Goal: Task Accomplishment & Management: Manage account settings

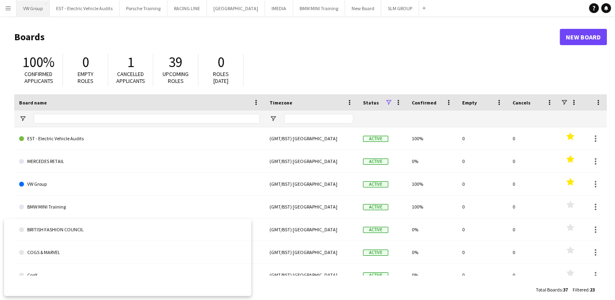
click at [37, 9] on button "VW Group Close" at bounding box center [33, 8] width 33 height 16
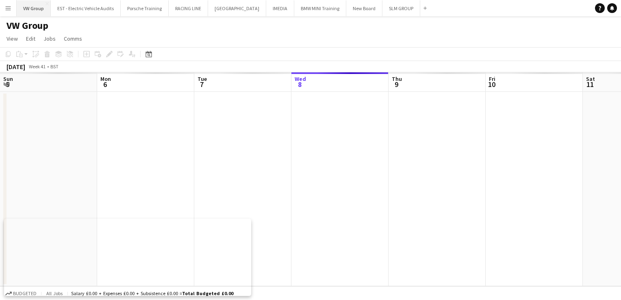
scroll to position [0, 194]
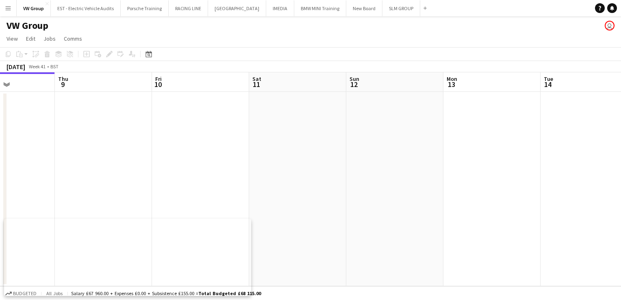
drag, startPoint x: 407, startPoint y: 120, endPoint x: 215, endPoint y: 135, distance: 193.0
click at [215, 135] on app-calendar-viewport "Sun 5 Mon 6 Tue 7 Wed 8 Thu 9 Fri 10 Sat 11 Sun 12 Mon 13 Tue 14 Wed 15 Thu 16" at bounding box center [310, 179] width 621 height 214
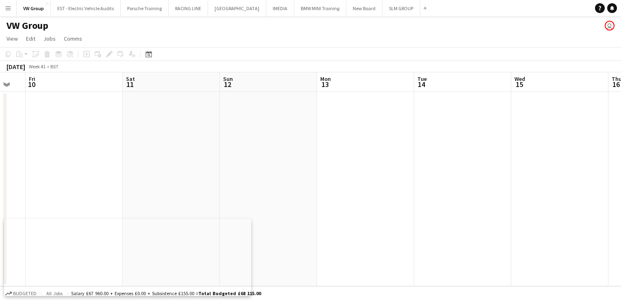
drag, startPoint x: 450, startPoint y: 129, endPoint x: 205, endPoint y: 136, distance: 244.9
click at [210, 136] on app-calendar-viewport "Tue 7 Wed 8 Thu 9 Fri 10 Sat 11 Sun 12 Mon 13 Tue 14 Wed 15 Thu 16 Fri 17 Sat 18" at bounding box center [310, 179] width 621 height 214
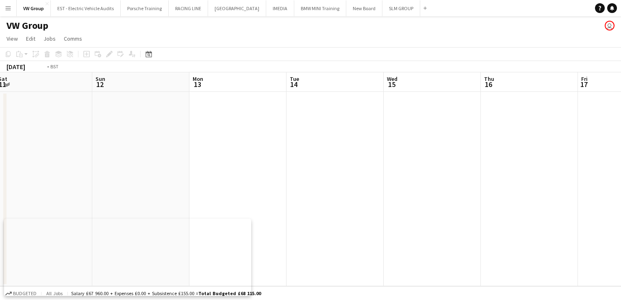
click at [200, 153] on app-calendar-viewport "Thu 9 Fri 10 Sat 11 Sun 12 Mon 13 Tue 14 Wed 15 Thu 16 Fri 17 Sat 18 Sun 19 Mon…" at bounding box center [310, 179] width 621 height 214
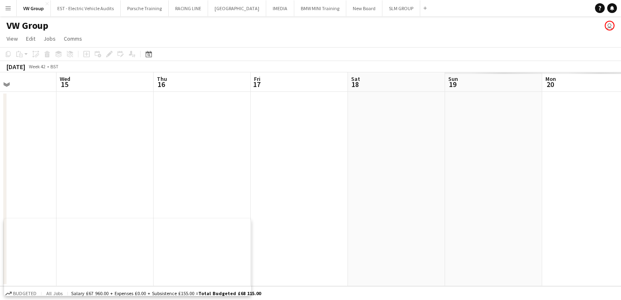
click at [268, 133] on app-calendar-viewport "Sun 12 Mon 13 Tue 14 Wed 15 Thu 16 Fri 17 Sat 18 Sun 19 Mon 20 Tue 21 Wed 22 Th…" at bounding box center [310, 179] width 621 height 214
click at [221, 150] on app-calendar-viewport "Tue 14 Wed 15 Thu 16 Fri 17 Sat 18 Sun 19 Mon 20 Tue 21 Wed 22 Thu 23 Fri 24 Sa…" at bounding box center [310, 179] width 621 height 214
drag, startPoint x: 423, startPoint y: 131, endPoint x: 248, endPoint y: 146, distance: 175.5
click at [248, 146] on app-calendar-viewport "Thu 16 Fri 17 Sat 18 Sun 19 Mon 20 Tue 21 Wed 22 Thu 23 Fri 24 Sat 25 Sun 26 Mo…" at bounding box center [310, 179] width 621 height 214
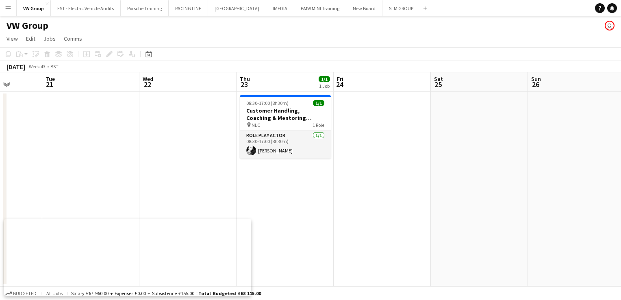
drag, startPoint x: 366, startPoint y: 172, endPoint x: 360, endPoint y: 172, distance: 6.1
click at [359, 172] on app-calendar-viewport "Sat 18 Sun 19 Mon 20 Tue 21 Wed 22 Thu 23 1/1 1 Job Fri 24 Sat 25 Sun 26 Mon 27…" at bounding box center [310, 179] width 621 height 214
click at [309, 9] on button "BMW MINI Training Close" at bounding box center [320, 8] width 52 height 16
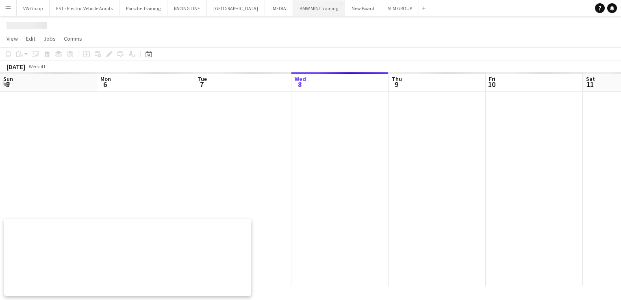
scroll to position [0, 194]
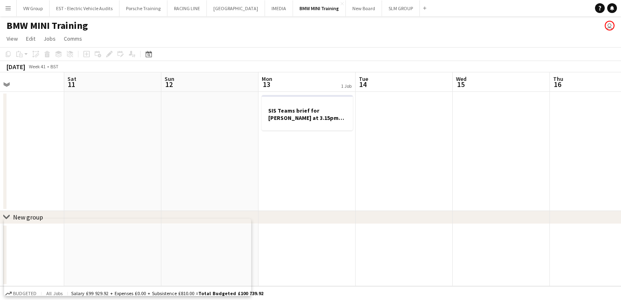
drag, startPoint x: 367, startPoint y: 135, endPoint x: 200, endPoint y: 143, distance: 167.7
click at [200, 143] on app-calendar-viewport "Tue 7 4/4 1 Job Wed 8 Thu 9 Fri 10 Sat 11 Sun 12 Mon 13 1 Job Tue 14 Wed 15 Thu…" at bounding box center [310, 179] width 621 height 214
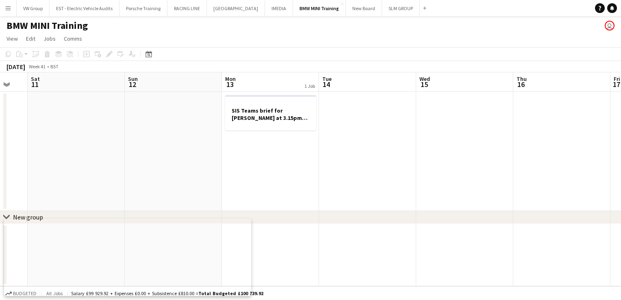
drag, startPoint x: 244, startPoint y: 143, endPoint x: 206, endPoint y: 140, distance: 37.5
click at [176, 137] on app-calendar-viewport "Tue 7 4/4 1 Job Wed 8 Thu 9 Fri 10 Sat 11 Sun 12 Mon 13 1 Job Tue 14 Wed 15 Thu…" at bounding box center [310, 179] width 621 height 214
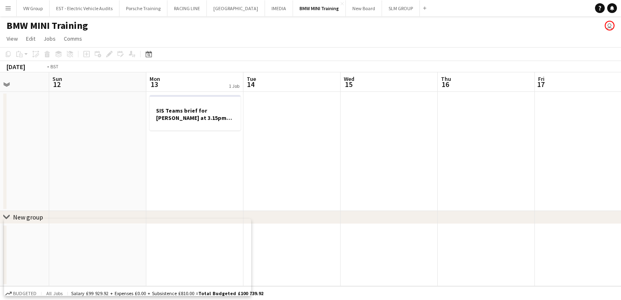
drag, startPoint x: 342, startPoint y: 140, endPoint x: 203, endPoint y: 145, distance: 138.8
click at [202, 145] on app-calendar-viewport "Thu 9 Fri 10 Sat 11 Sun 12 Mon 13 1 Job Tue 14 Wed 15 Thu 16 Fri 17 Sat 18 Sun …" at bounding box center [310, 179] width 621 height 214
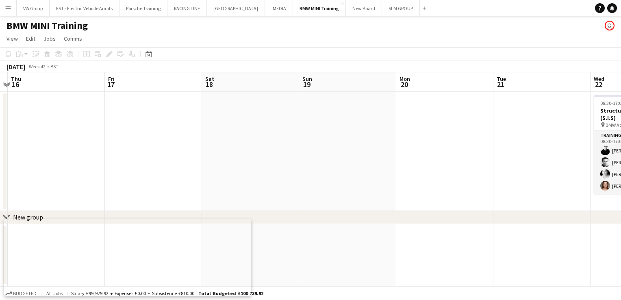
drag, startPoint x: 421, startPoint y: 146, endPoint x: 211, endPoint y: 154, distance: 210.0
click at [211, 154] on app-calendar-viewport "Mon 13 1 Job Tue 14 Wed 15 Thu 16 Fri 17 Sat 18 Sun 19 Mon 20 Tue 21 Wed 22 4/4…" at bounding box center [310, 179] width 621 height 214
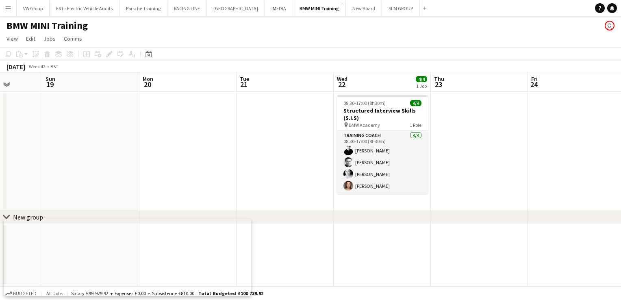
drag, startPoint x: 437, startPoint y: 142, endPoint x: 194, endPoint y: 153, distance: 243.0
click at [194, 153] on app-calendar-viewport "Wed 15 Thu 16 Fri 17 Sat 18 Sun 19 Mon 20 Tue 21 Wed 22 4/4 1 Job Thu 23 Fri 24…" at bounding box center [310, 179] width 621 height 214
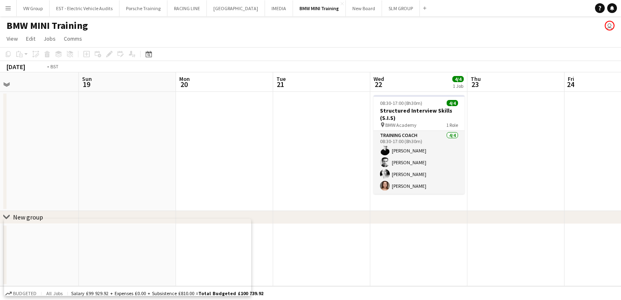
drag, startPoint x: 523, startPoint y: 157, endPoint x: 398, endPoint y: 162, distance: 124.9
click at [390, 163] on app-calendar-viewport "Wed 15 Thu 16 Fri 17 Sat 18 Sun 19 Mon 20 Tue 21 Wed 22 4/4 1 Job Thu 23 Fri 24…" at bounding box center [310, 179] width 621 height 214
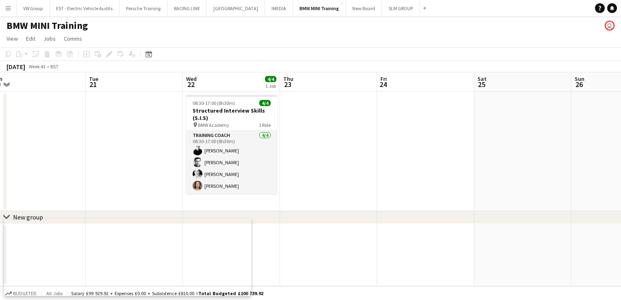
scroll to position [0, 361]
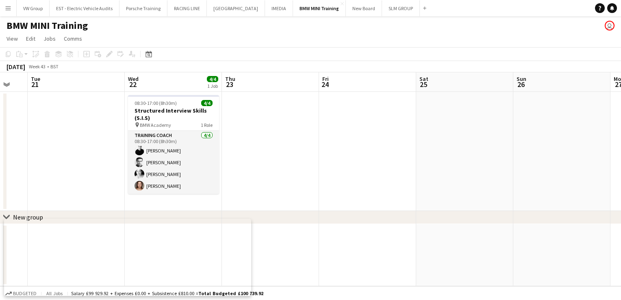
drag, startPoint x: 410, startPoint y: 165, endPoint x: 403, endPoint y: 163, distance: 6.8
click at [403, 163] on app-calendar-viewport "Fri 17 Sat 18 Sun 19 Mon 20 Tue 21 Wed 22 4/4 1 Job Thu 23 Fri 24 Sat 25 Sun 26…" at bounding box center [310, 179] width 621 height 214
click at [10, 9] on app-icon "Menu" at bounding box center [8, 8] width 7 height 7
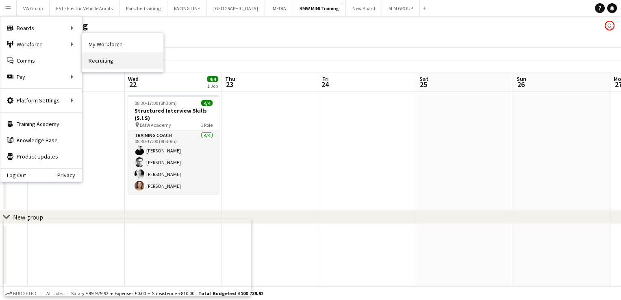
click at [114, 63] on link "Recruiting" at bounding box center [122, 60] width 81 height 16
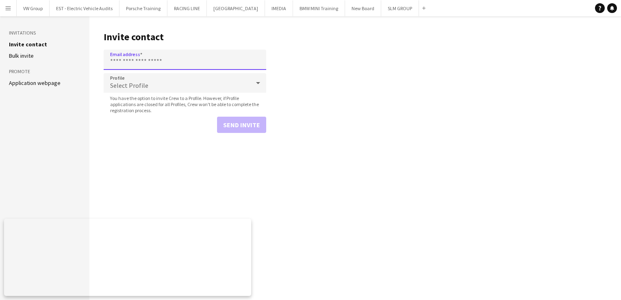
click at [120, 58] on input "Email address" at bounding box center [185, 60] width 163 height 20
paste input "**********"
type input "**********"
click at [235, 126] on button "Send invite" at bounding box center [241, 125] width 49 height 16
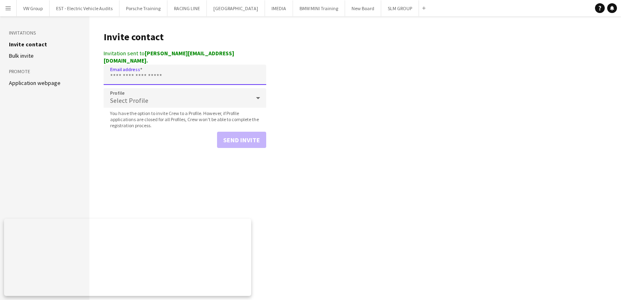
click at [116, 65] on input "Email address" at bounding box center [185, 75] width 163 height 20
paste input "**********"
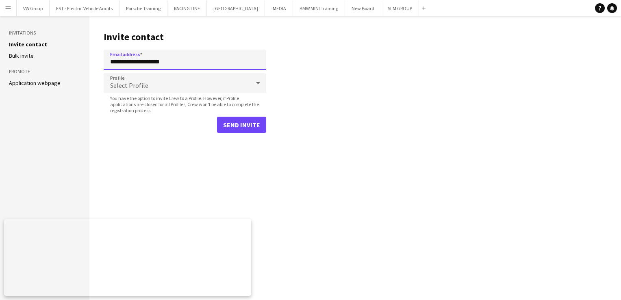
type input "**********"
click at [243, 125] on button "Send invite" at bounding box center [241, 125] width 49 height 16
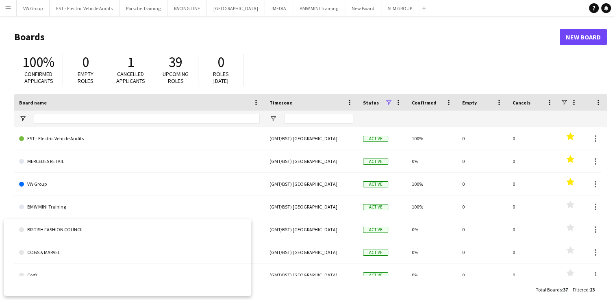
click at [7, 9] on app-icon "Menu" at bounding box center [8, 8] width 7 height 7
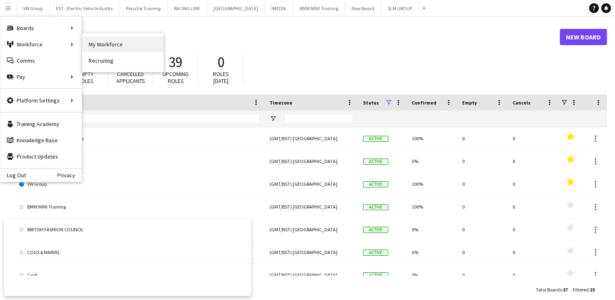
click at [102, 46] on link "My Workforce" at bounding box center [122, 44] width 81 height 16
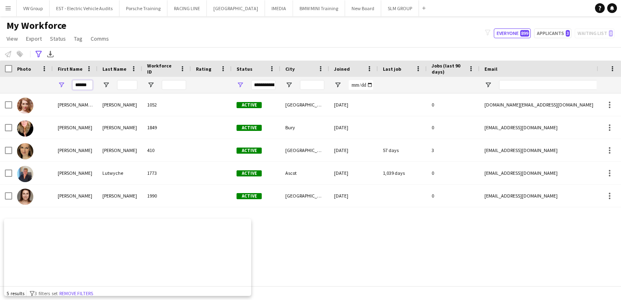
click at [88, 85] on input "******" at bounding box center [82, 85] width 20 height 10
type input "*"
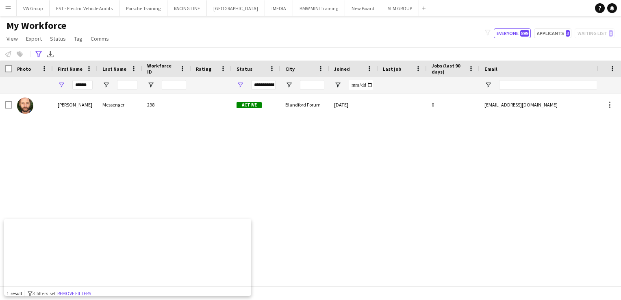
click at [56, 126] on div "Oliver Messenger 298 Active Blandford Forum 26-09-2019 0 olivermessenger@hotmai…" at bounding box center [298, 187] width 597 height 186
click at [88, 85] on input "******" at bounding box center [82, 85] width 20 height 10
type input "*"
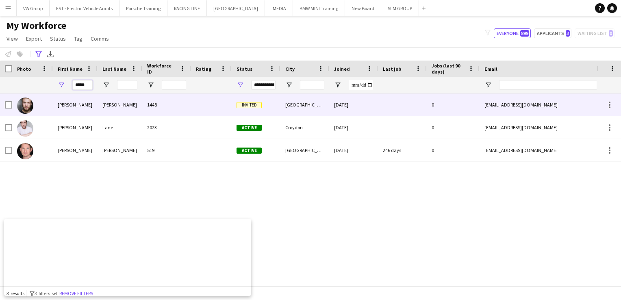
type input "*****"
click at [114, 107] on div "Hoskins" at bounding box center [120, 105] width 45 height 22
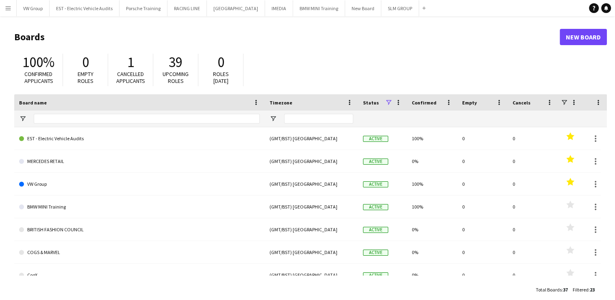
click at [7, 9] on app-icon "Menu" at bounding box center [8, 8] width 7 height 7
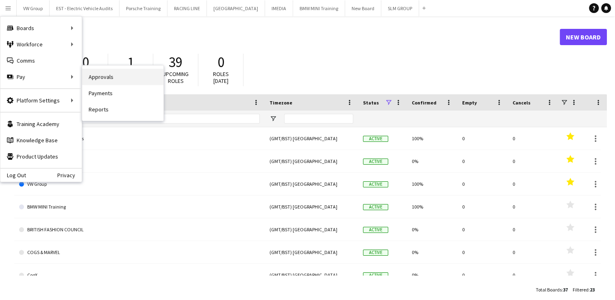
click at [111, 78] on link "Approvals" at bounding box center [122, 77] width 81 height 16
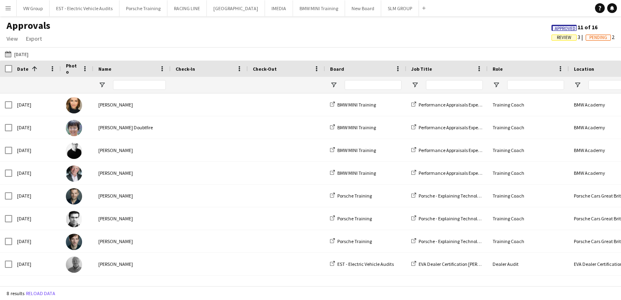
click at [561, 38] on span "Review" at bounding box center [564, 37] width 15 height 5
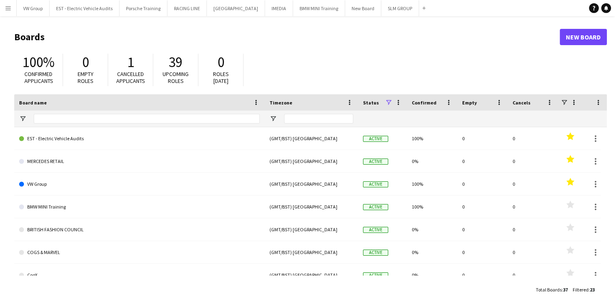
click at [7, 7] on app-icon "Menu" at bounding box center [8, 8] width 7 height 7
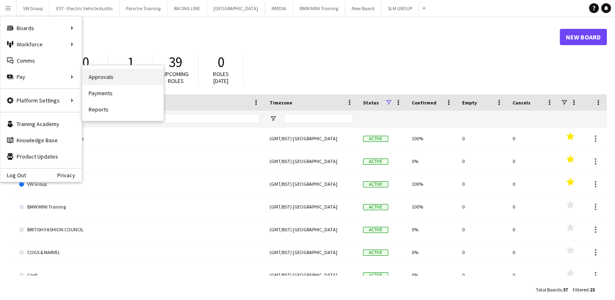
click at [109, 77] on link "Approvals" at bounding box center [122, 77] width 81 height 16
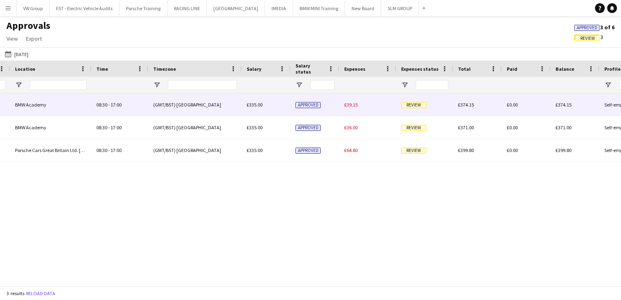
click at [415, 105] on span "Review" at bounding box center [413, 105] width 25 height 6
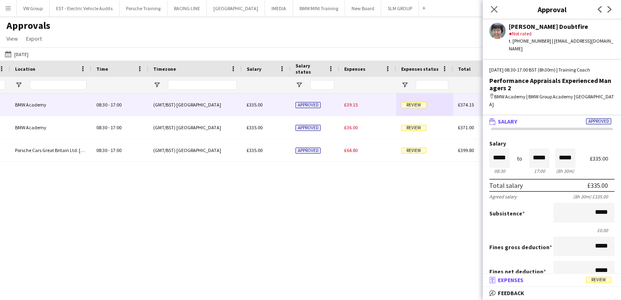
click at [604, 283] on span "Review" at bounding box center [598, 280] width 25 height 6
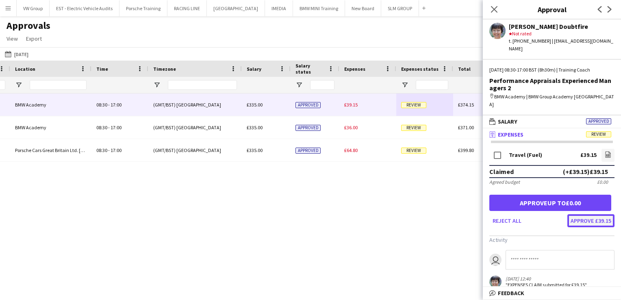
click at [584, 214] on button "Approve £39.15" at bounding box center [591, 220] width 47 height 13
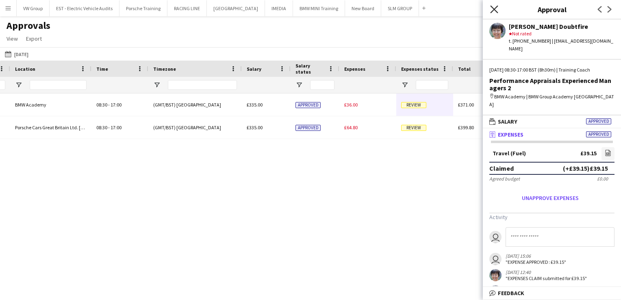
click at [496, 8] on icon "Close pop-in" at bounding box center [494, 9] width 8 height 8
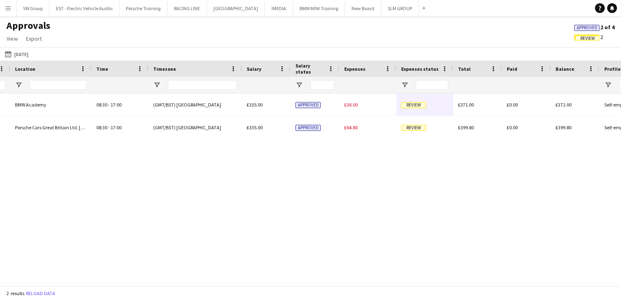
scroll to position [0, 258]
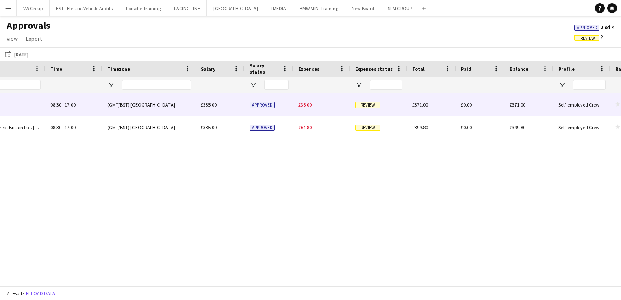
click at [368, 105] on span "Review" at bounding box center [367, 105] width 25 height 6
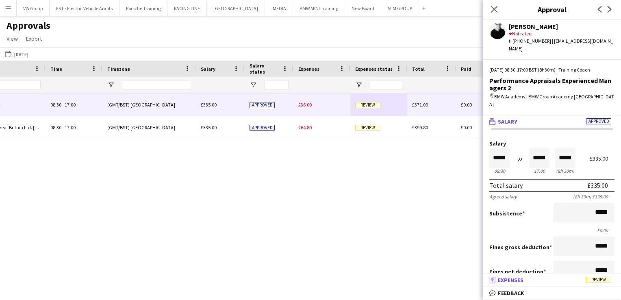
click at [591, 282] on span "Review" at bounding box center [598, 280] width 25 height 6
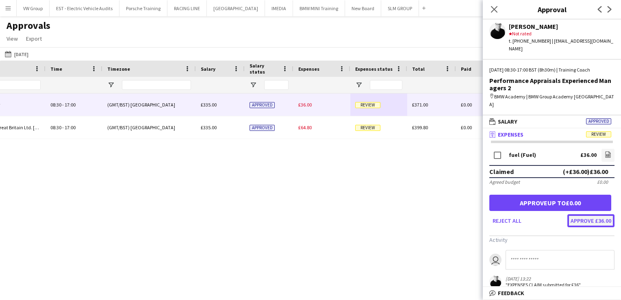
click at [585, 214] on button "Approve £36.00" at bounding box center [591, 220] width 47 height 13
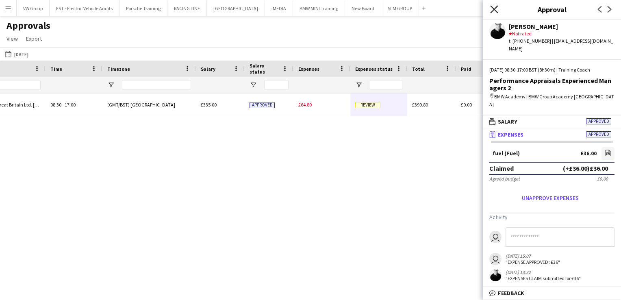
click at [496, 9] on icon "Close pop-in" at bounding box center [494, 9] width 8 height 8
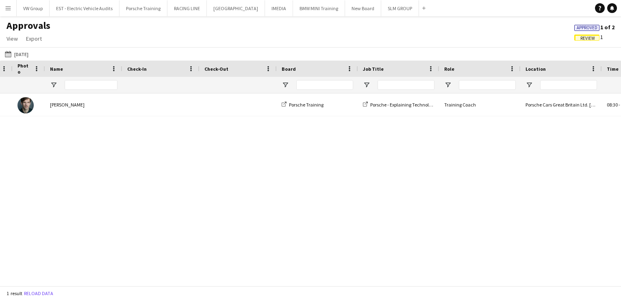
scroll to position [0, 283]
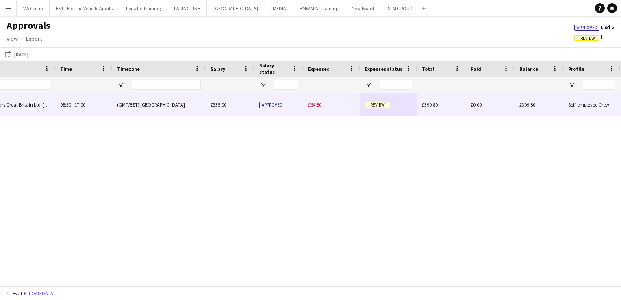
click at [380, 104] on span "Review" at bounding box center [377, 105] width 25 height 6
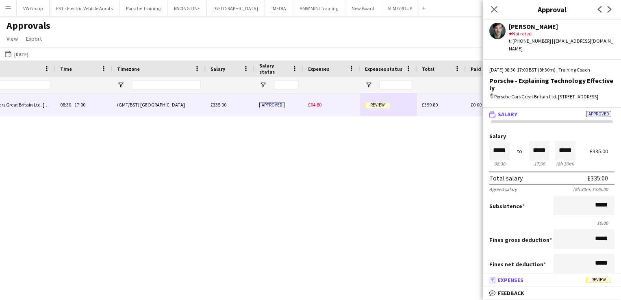
click at [601, 281] on span "Review" at bounding box center [598, 280] width 25 height 6
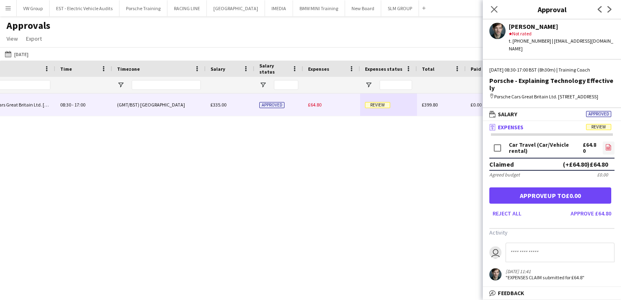
click at [607, 147] on icon at bounding box center [608, 148] width 3 height 2
click at [584, 208] on button "Approve £64.80" at bounding box center [591, 213] width 47 height 13
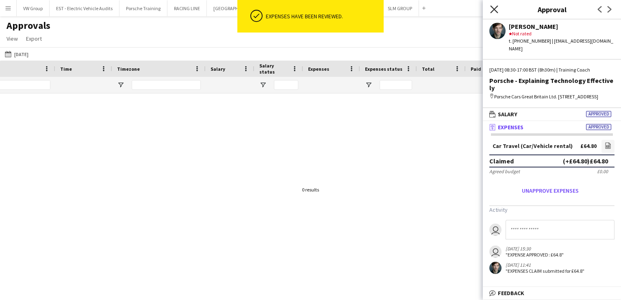
click at [494, 7] on icon "Close pop-in" at bounding box center [494, 9] width 8 height 8
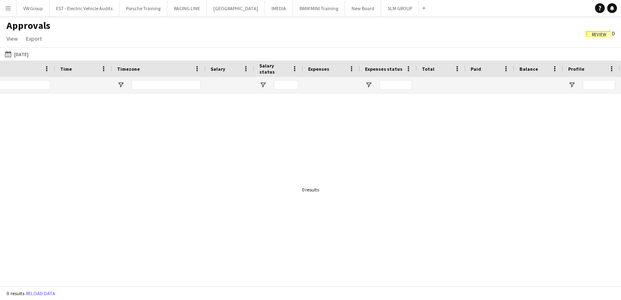
click at [604, 33] on span "Review" at bounding box center [599, 34] width 15 height 5
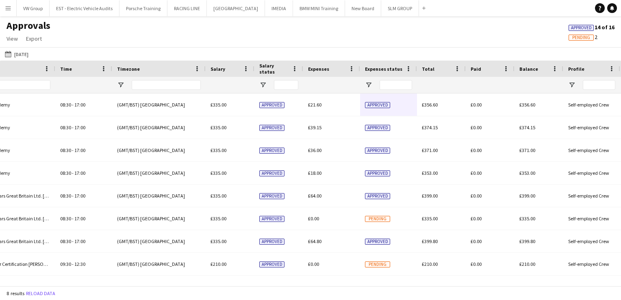
click at [583, 38] on span "Pending" at bounding box center [582, 37] width 18 height 5
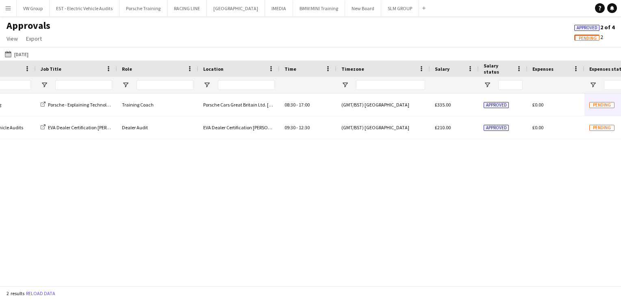
scroll to position [0, 374]
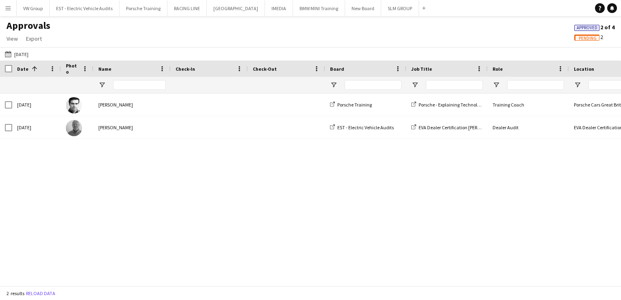
click at [8, 7] on app-icon "Menu" at bounding box center [8, 8] width 7 height 7
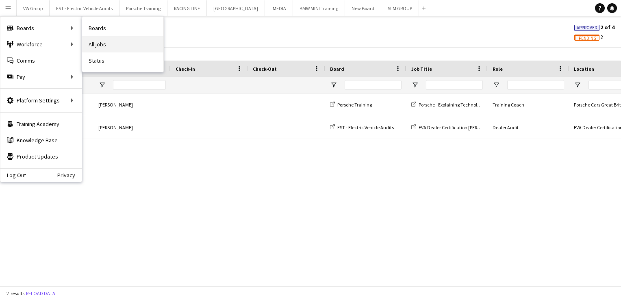
click at [94, 46] on link "All jobs" at bounding box center [122, 44] width 81 height 16
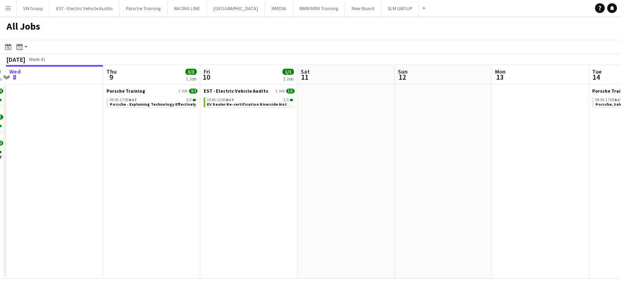
drag, startPoint x: 385, startPoint y: 153, endPoint x: 270, endPoint y: 155, distance: 114.7
click at [201, 164] on app-calendar-viewport "Sun 5 Mon 6 Tue 7 8/8 3 Jobs Wed 8 Thu 9 3/3 1 Job Fri 10 1/1 1 Job Sat 11 Sun …" at bounding box center [310, 172] width 621 height 214
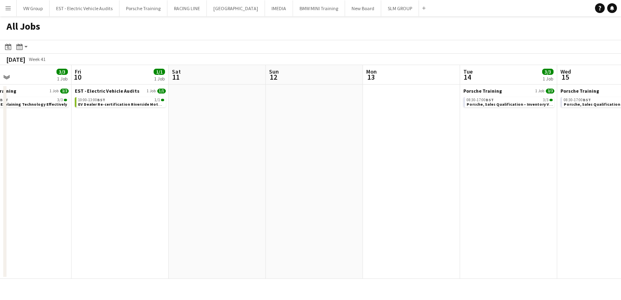
drag, startPoint x: 367, startPoint y: 160, endPoint x: 188, endPoint y: 174, distance: 179.0
click at [188, 174] on app-calendar-viewport "Mon 6 Tue 7 8/8 3 Jobs Wed 8 Thu 9 3/3 1 Job Fri 10 1/1 1 Job Sat 11 Sun 12 Mon…" at bounding box center [310, 172] width 621 height 214
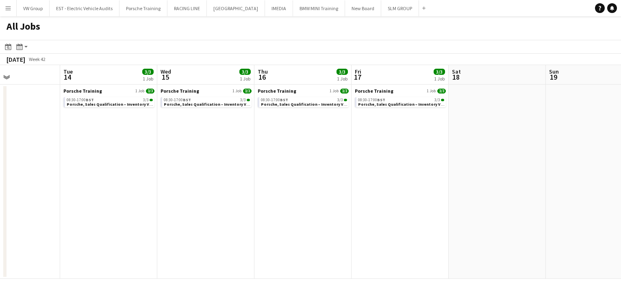
drag, startPoint x: 327, startPoint y: 164, endPoint x: 210, endPoint y: 169, distance: 117.6
click at [210, 170] on app-calendar-viewport "Fri 10 1/1 1 Job Sat 11 Sun 12 Mon 13 Tue 14 3/3 1 Job Wed 15 3/3 1 Job Thu 16 …" at bounding box center [310, 172] width 621 height 214
click at [111, 105] on span "Porsche, Sales Qualification – Inventory V Pipeline course." at bounding box center [124, 104] width 115 height 5
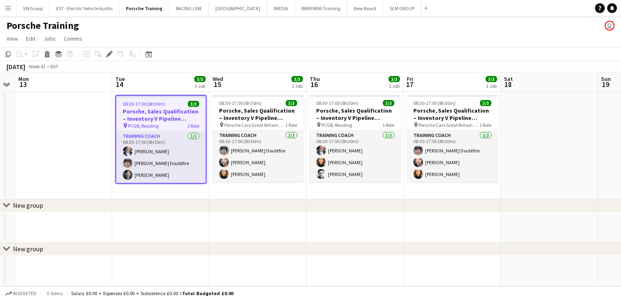
scroll to position [0, 374]
drag, startPoint x: 434, startPoint y: 220, endPoint x: 341, endPoint y: 220, distance: 93.1
click at [341, 220] on app-calendar-viewport "Thu 9 3/3 1 Job Fri 10 Sat 11 Sun 12 Mon 13 Tue 14 3/3 1 Job Wed 15 3/3 1 Job T…" at bounding box center [310, 179] width 621 height 214
click at [174, 102] on div "08:30-17:00 (8h30m) 3/3" at bounding box center [160, 104] width 89 height 6
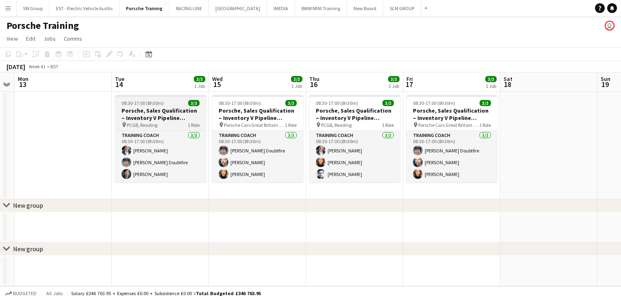
click at [165, 102] on div "08:30-17:00 (8h30m) 3/3" at bounding box center [160, 103] width 91 height 6
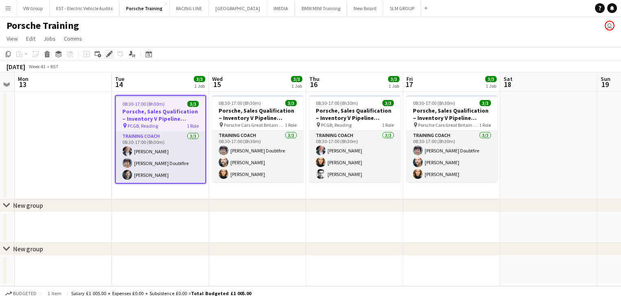
click at [111, 53] on icon at bounding box center [109, 54] width 4 height 4
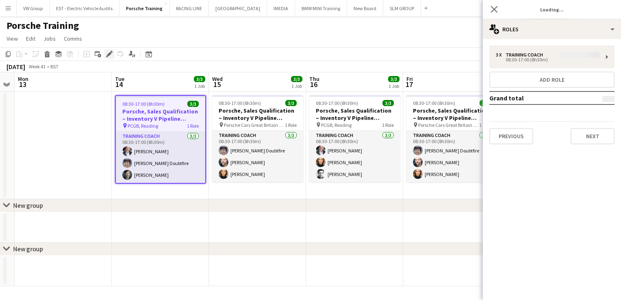
type input "**********"
click at [585, 132] on button "Next" at bounding box center [593, 136] width 44 height 16
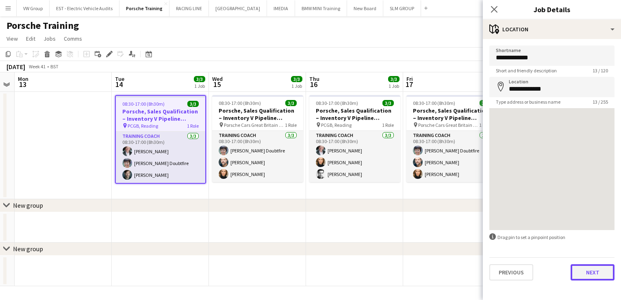
click at [587, 271] on button "Next" at bounding box center [593, 272] width 44 height 16
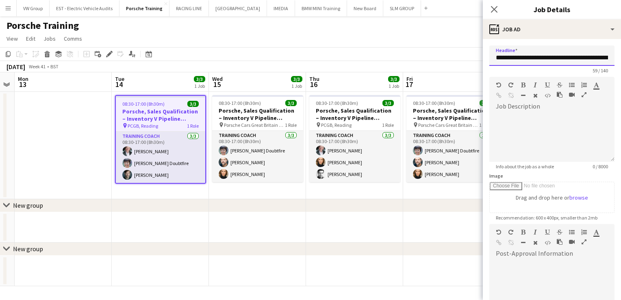
scroll to position [0, 50]
drag, startPoint x: 520, startPoint y: 58, endPoint x: 600, endPoint y: 55, distance: 80.2
click at [601, 55] on input "**********" at bounding box center [549, 56] width 119 height 20
click at [495, 7] on icon "Close pop-in" at bounding box center [494, 9] width 8 height 8
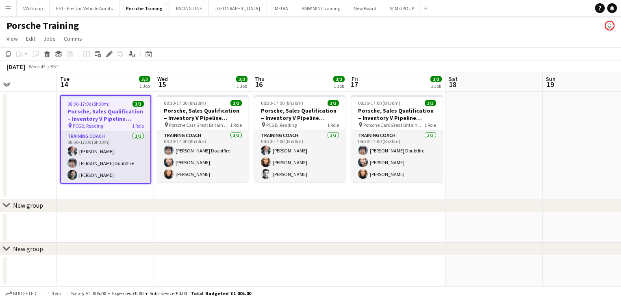
scroll to position [0, 323]
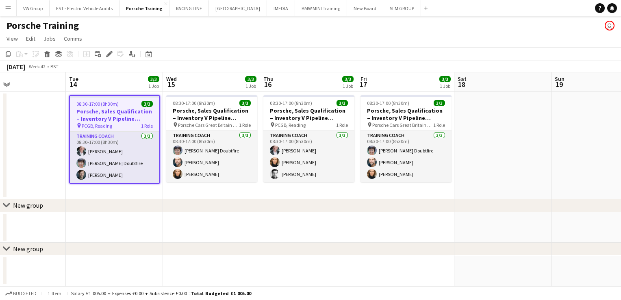
drag, startPoint x: 528, startPoint y: 157, endPoint x: 484, endPoint y: 156, distance: 43.5
click at [485, 156] on app-calendar-viewport "Fri 10 Sat 11 Sun 12 Mon 13 Tue 14 3/3 1 Job Wed 15 3/3 1 Job Thu 16 3/3 1 Job …" at bounding box center [310, 179] width 621 height 214
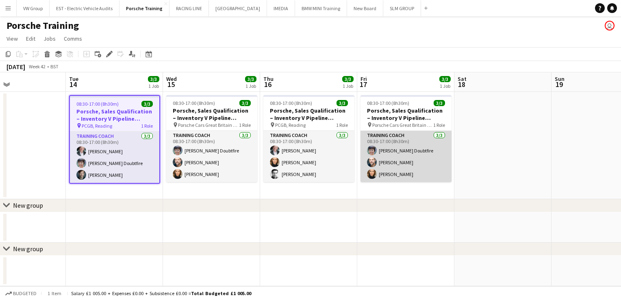
click at [403, 153] on app-card-role "Training Coach 3/3 08:30-17:00 (8h30m) Donna Doubtfire Luke Harris Jessica Fode…" at bounding box center [406, 156] width 91 height 51
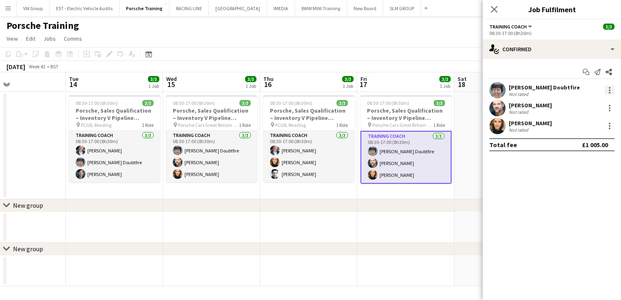
click at [610, 90] on div at bounding box center [610, 90] width 2 height 2
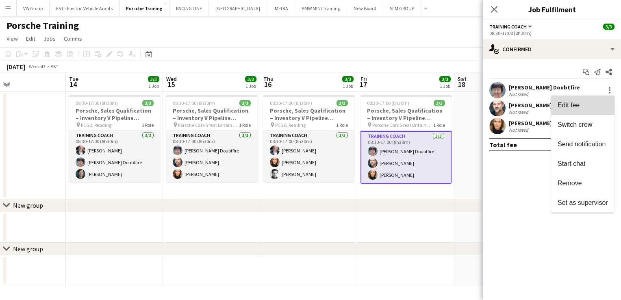
click at [583, 104] on span "Edit fee" at bounding box center [583, 105] width 50 height 7
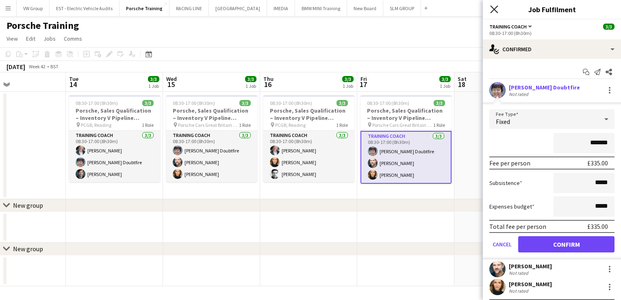
click at [492, 11] on icon "Close pop-in" at bounding box center [494, 9] width 8 height 8
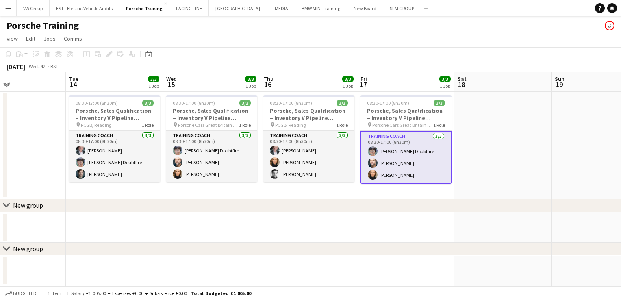
click at [499, 116] on app-date-cell at bounding box center [503, 145] width 97 height 107
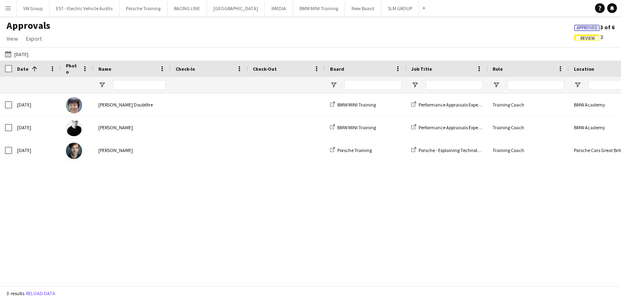
scroll to position [0, 2]
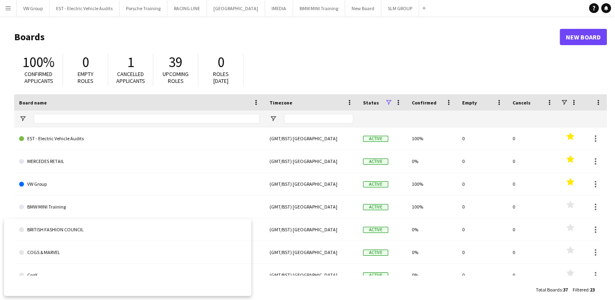
click at [10, 7] on app-icon "Menu" at bounding box center [8, 8] width 7 height 7
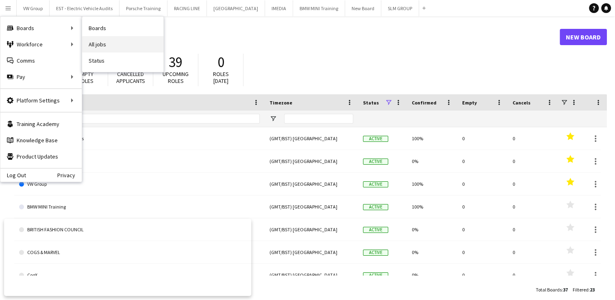
click at [111, 46] on link "All jobs" at bounding box center [122, 44] width 81 height 16
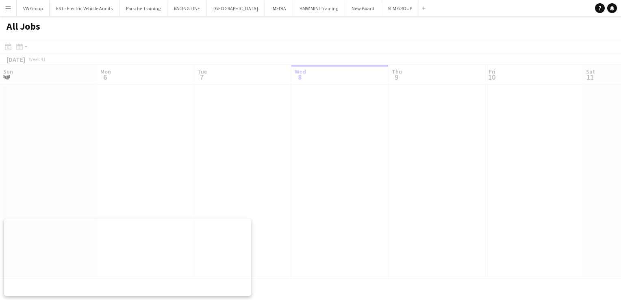
scroll to position [0, 194]
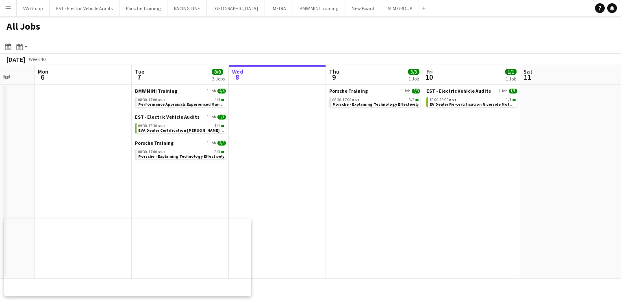
drag, startPoint x: 247, startPoint y: 152, endPoint x: 375, endPoint y: 153, distance: 127.3
click at [375, 153] on app-calendar-viewport "Fri 3 Sat 4 Sun 5 Mon 6 Tue 7 8/8 3 Jobs Wed 8 Thu 9 3/3 1 Job Fri 10 1/1 1 Job…" at bounding box center [310, 172] width 621 height 214
click at [375, 153] on app-date-cell "Porsche Training 1 Job [DATE] 08:30-17:00 BST 3/3 Porsche - Explaining Technolo…" at bounding box center [373, 182] width 97 height 194
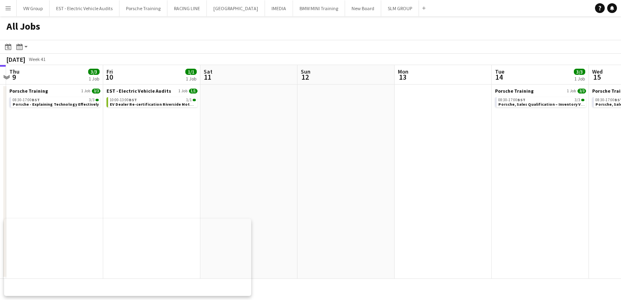
scroll to position [0, 204]
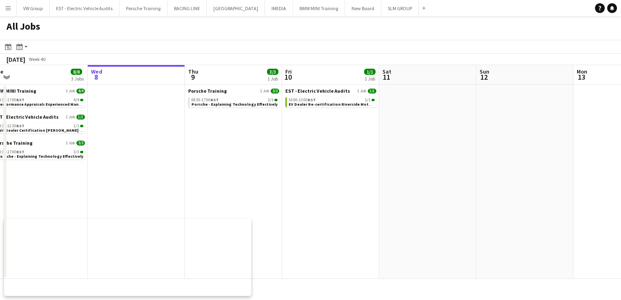
drag, startPoint x: 388, startPoint y: 159, endPoint x: 254, endPoint y: 167, distance: 134.4
click at [253, 167] on app-calendar-viewport "Sun 5 Mon 6 Tue 7 8/8 3 Jobs Wed 8 Thu 9 3/3 1 Job Fri 10 1/1 1 Job Sat 11 Sun …" at bounding box center [310, 172] width 621 height 214
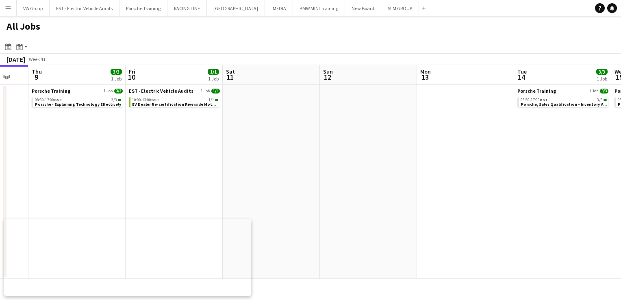
drag, startPoint x: 445, startPoint y: 163, endPoint x: 288, endPoint y: 173, distance: 156.9
click at [288, 173] on app-calendar-viewport "Sun 5 Mon 6 Tue 7 8/8 3 Jobs Wed 8 Thu 9 3/3 1 Job Fri 10 1/1 1 Job Sat 11 Sun …" at bounding box center [310, 172] width 621 height 214
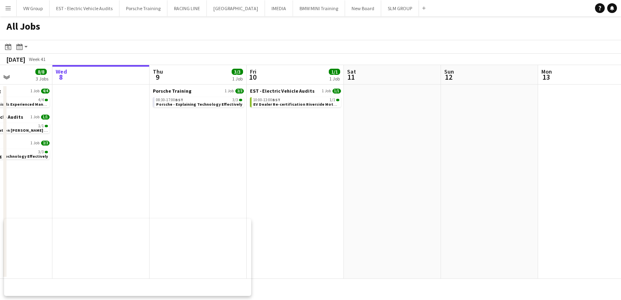
click at [264, 176] on app-calendar-viewport "Sun 5 Mon 6 Tue 7 8/8 3 Jobs Wed 8 Thu 9 3/3 1 Job Fri 10 1/1 1 Job Sat 11 Sun …" at bounding box center [310, 172] width 621 height 214
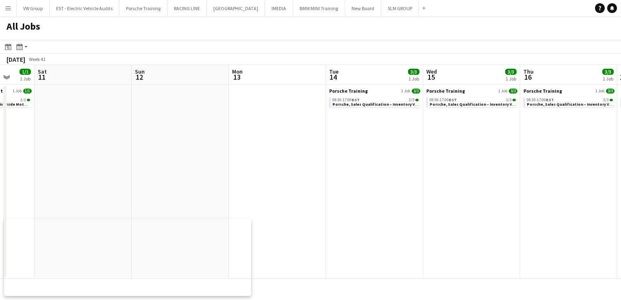
click at [394, 168] on app-calendar-viewport "Wed 8 Thu 9 3/3 1 Job Fri 10 1/1 1 Job Sat 11 Sun 12 Mon 13 Tue 14 3/3 1 Job We…" at bounding box center [310, 172] width 621 height 214
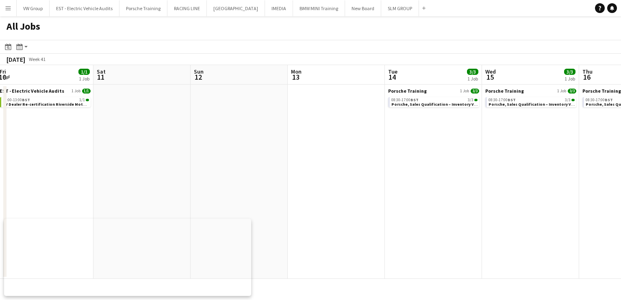
drag, startPoint x: 397, startPoint y: 160, endPoint x: 448, endPoint y: 158, distance: 51.3
click at [429, 159] on app-calendar-viewport "Wed 8 Thu 9 3/3 1 Job Fri 10 1/1 1 Job Sat 11 Sun 12 Mon 13 Tue 14 3/3 1 Job We…" at bounding box center [310, 172] width 621 height 214
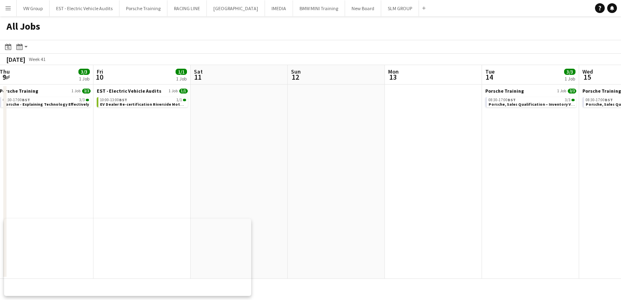
scroll to position [0, 166]
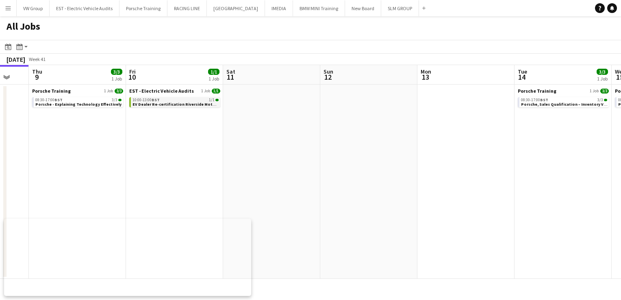
click at [174, 106] on span "EV Dealer Re-certification Riverside Motors Volvo Hull HU13 9PB 101025 @10am" at bounding box center [210, 104] width 155 height 5
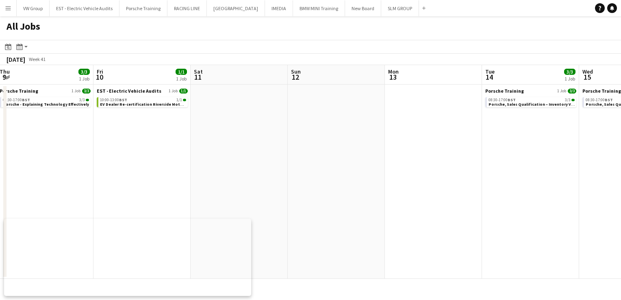
drag, startPoint x: 232, startPoint y: 135, endPoint x: 333, endPoint y: 124, distance: 102.2
click at [350, 122] on app-calendar-viewport "Tue 7 8/8 3 Jobs Wed 8 Thu 9 3/3 1 Job Fri 10 1/1 1 Job Sat 11 Sun 12 Mon 13 Tu…" at bounding box center [310, 172] width 621 height 214
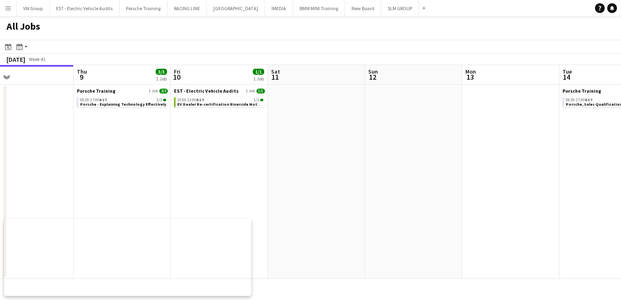
drag, startPoint x: 345, startPoint y: 126, endPoint x: 277, endPoint y: 136, distance: 68.6
click at [205, 134] on app-calendar-viewport "Mon 6 Tue 7 8/8 3 Jobs Wed 8 Thu 9 3/3 1 Job Fri 10 1/1 1 Job Sat 11 Sun 12 Mon…" at bounding box center [310, 172] width 621 height 214
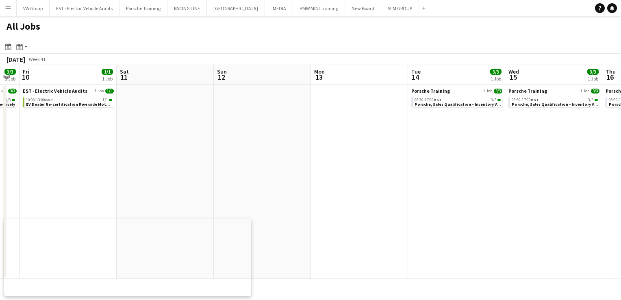
drag, startPoint x: 277, startPoint y: 121, endPoint x: 170, endPoint y: 133, distance: 108.0
click at [170, 133] on app-calendar-viewport "Mon 6 Tue 7 8/8 3 Jobs Wed 8 Thu 9 3/3 1 Job Fri 10 1/1 1 Job Sat 11 Sun 12 Mon…" at bounding box center [310, 172] width 621 height 214
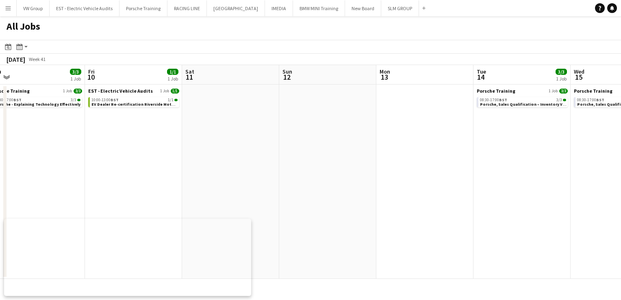
click at [156, 148] on app-all-jobs "All Jobs Date picker [DATE] [DATE] [DATE] M [DATE] T [DATE] W [DATE] T [DATE] F…" at bounding box center [310, 147] width 621 height 263
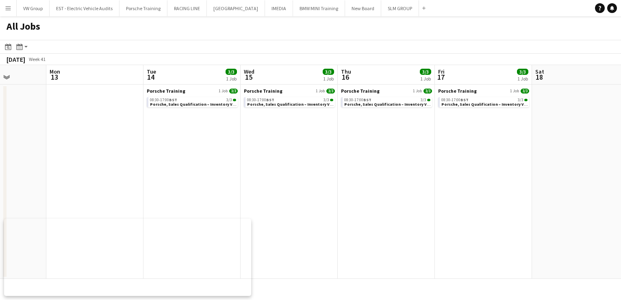
drag, startPoint x: 284, startPoint y: 145, endPoint x: 181, endPoint y: 154, distance: 103.7
click at [181, 155] on app-calendar-viewport "Thu 9 3/3 1 Job Fri 10 1/1 1 Job Sat 11 Sun 12 Mon 13 Tue 14 3/3 1 Job Wed 15 3…" at bounding box center [310, 172] width 621 height 214
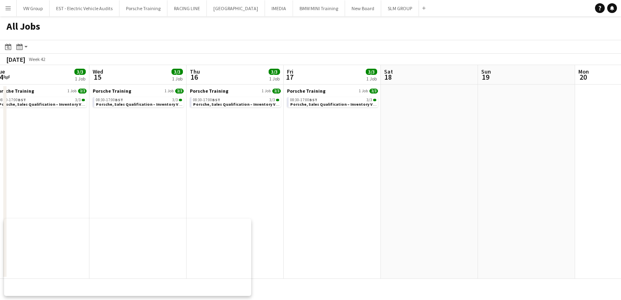
drag, startPoint x: 246, startPoint y: 157, endPoint x: 242, endPoint y: 154, distance: 5.3
click at [148, 168] on app-calendar-viewport "Sat 11 Sun 12 Mon 13 Tue 14 3/3 1 Job Wed 15 3/3 1 Job Thu 16 3/3 1 Job Fri 17 …" at bounding box center [310, 172] width 621 height 214
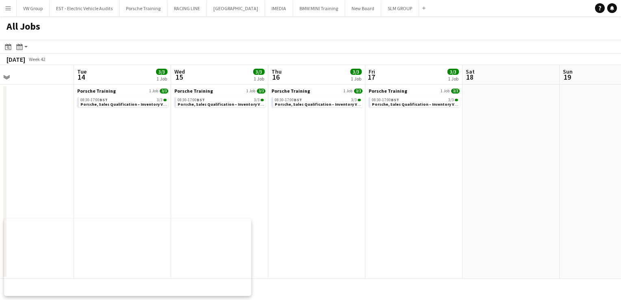
drag, startPoint x: 299, startPoint y: 157, endPoint x: 237, endPoint y: 157, distance: 61.8
click at [175, 163] on app-calendar-viewport "Sat 11 Sun 12 Mon 13 Tue 14 3/3 1 Job Wed 15 3/3 1 Job Thu 16 3/3 1 Job Fri 17 …" at bounding box center [310, 172] width 621 height 214
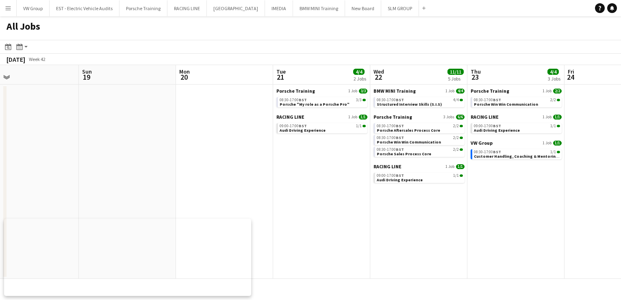
drag, startPoint x: 220, startPoint y: 163, endPoint x: 153, endPoint y: 170, distance: 67.4
click at [150, 170] on app-calendar-viewport "Wed 15 3/3 1 Job Thu 16 3/3 1 Job Fri 17 3/3 1 Job Sat 18 Sun 19 Mon 20 Tue 21 …" at bounding box center [310, 172] width 621 height 214
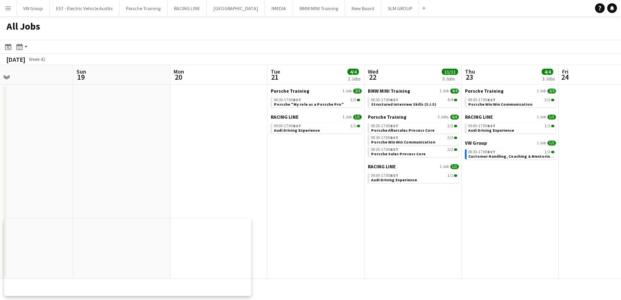
scroll to position [0, 236]
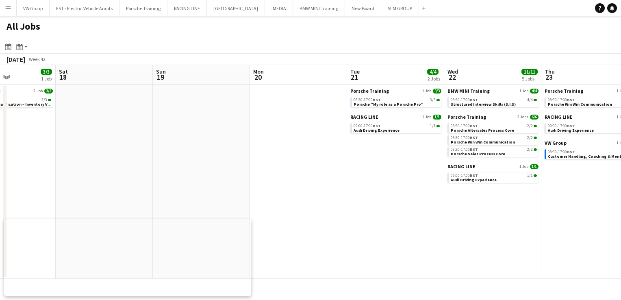
click at [111, 181] on app-all-jobs "All Jobs Date picker [DATE] [DATE] [DATE] M [DATE] T [DATE] W [DATE] T [DATE] F…" at bounding box center [310, 147] width 621 height 263
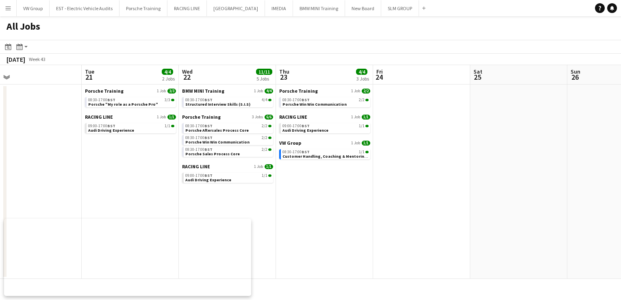
drag, startPoint x: 335, startPoint y: 205, endPoint x: 298, endPoint y: 209, distance: 37.6
click at [298, 209] on app-calendar-viewport "Fri 17 3/3 1 Job Sat 18 Sun 19 Mon 20 Tue 21 4/4 2 Jobs Wed 22 11/11 5 Jobs Thu…" at bounding box center [310, 172] width 621 height 214
click at [138, 131] on link "09:00-17:00 BST 1/1 Audi Driving Experience" at bounding box center [132, 127] width 86 height 9
click at [249, 131] on link "08:30-17:00 BST 2/2 Porsche Aftersales Process Core" at bounding box center [229, 127] width 86 height 9
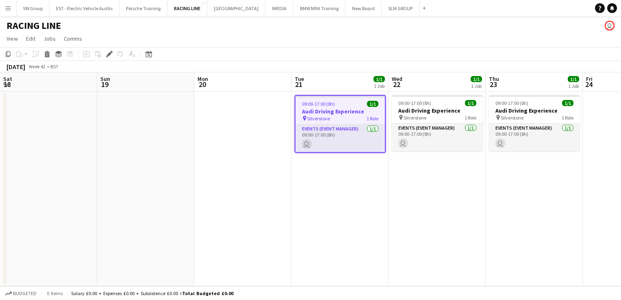
scroll to position [0, 280]
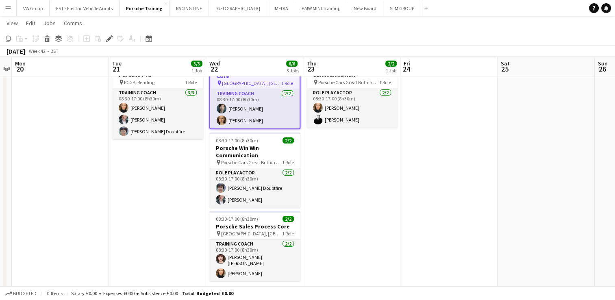
scroll to position [44, 0]
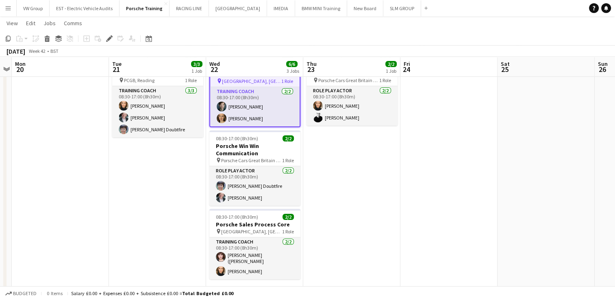
click at [452, 183] on app-date-cell at bounding box center [449, 174] width 97 height 254
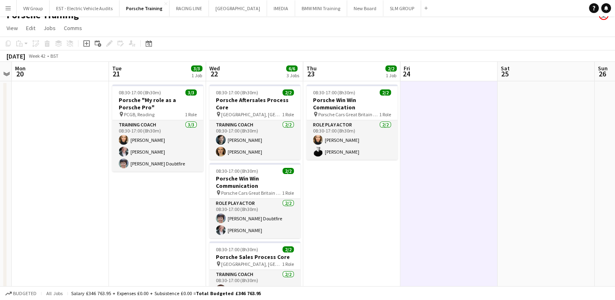
scroll to position [0, 0]
